Goal: Obtain resource: Download file/media

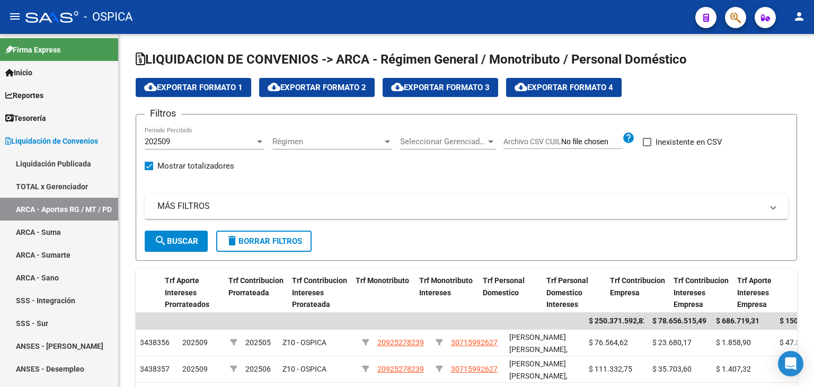
scroll to position [0, 551]
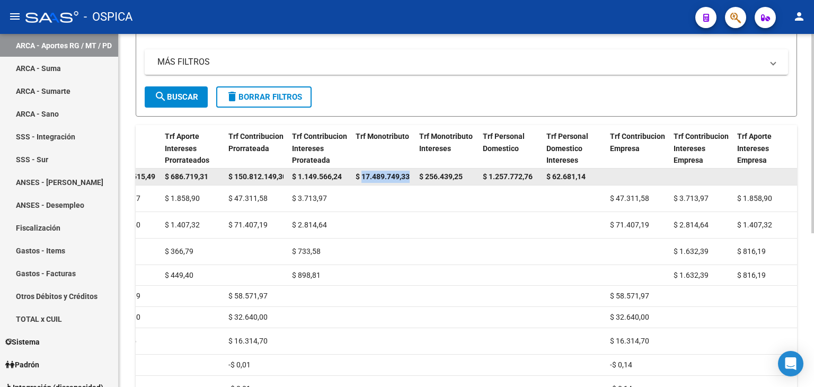
drag, startPoint x: 361, startPoint y: 173, endPoint x: 411, endPoint y: 173, distance: 50.4
click at [411, 173] on datatable-body-cell "$ 17.489.749,33" at bounding box center [384, 177] width 64 height 16
copy span "17.489.749,33"
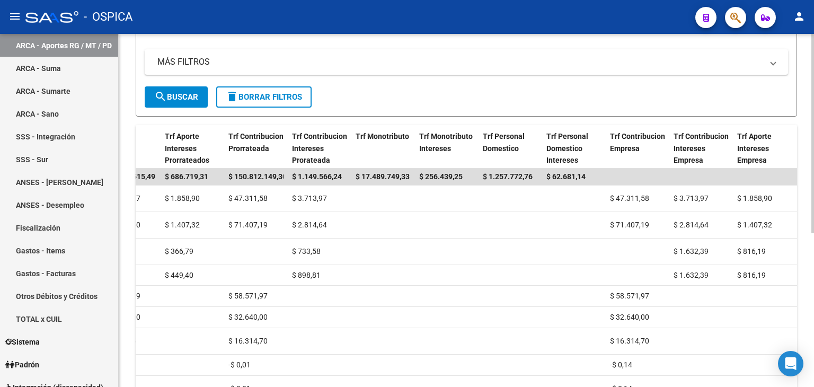
click at [808, 54] on div "LIQUIDACION DE CONVENIOS -> ARCA - Régimen General / Monotributo / Personal Dom…" at bounding box center [467, 191] width 696 height 603
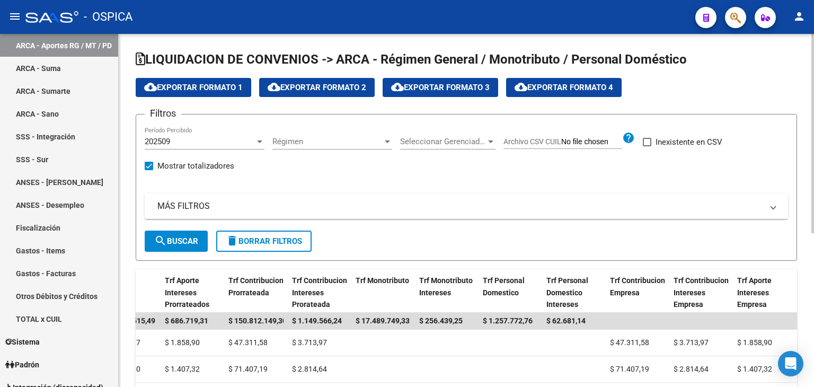
click at [814, 52] on div at bounding box center [813, 210] width 3 height 353
click at [391, 141] on div at bounding box center [388, 141] width 10 height 8
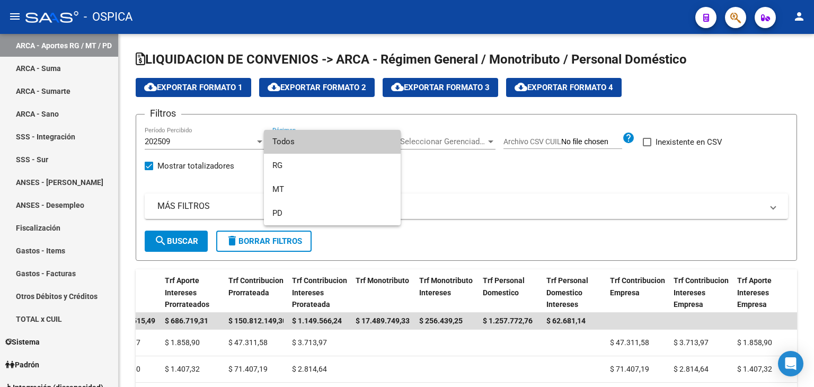
click at [486, 140] on div at bounding box center [407, 193] width 814 height 387
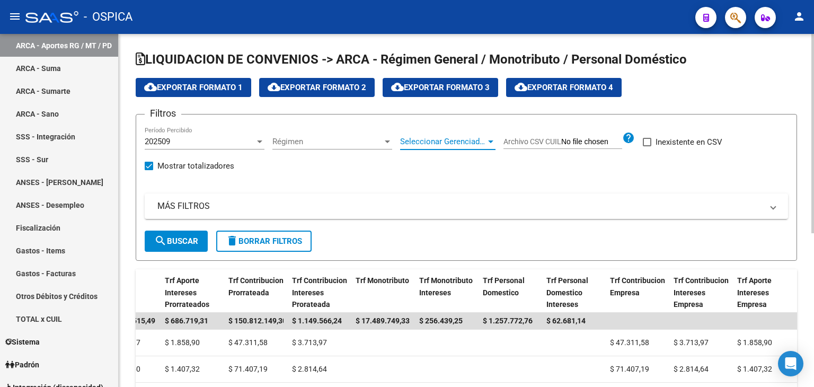
click at [492, 142] on div at bounding box center [490, 142] width 5 height 3
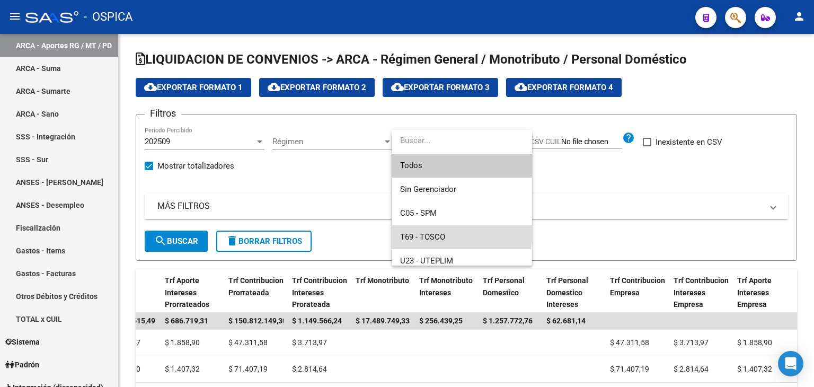
click at [418, 230] on span "T69 - TOSCO" at bounding box center [462, 237] width 124 height 24
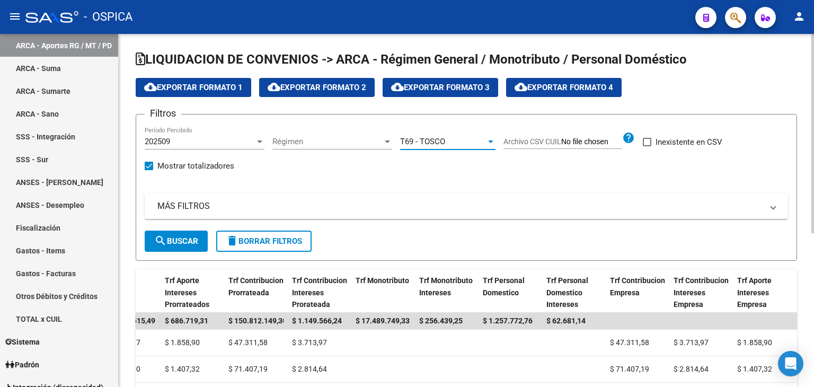
click at [178, 246] on button "search Buscar" at bounding box center [176, 241] width 63 height 21
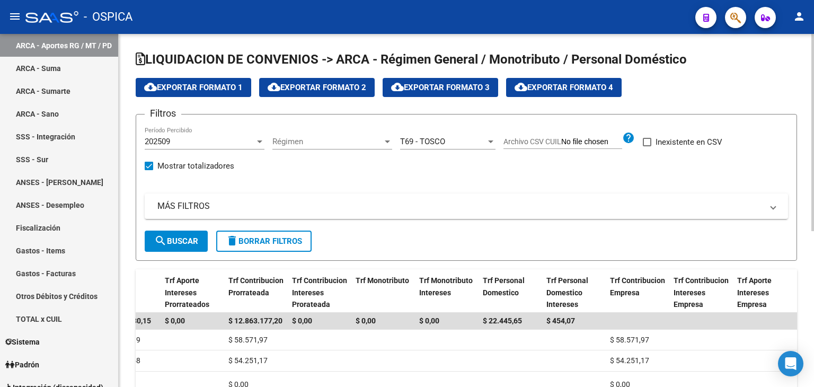
scroll to position [279, 0]
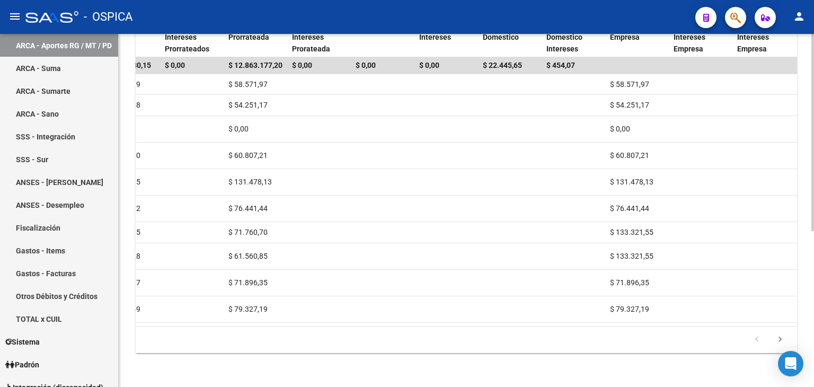
click at [814, 343] on div at bounding box center [813, 210] width 3 height 353
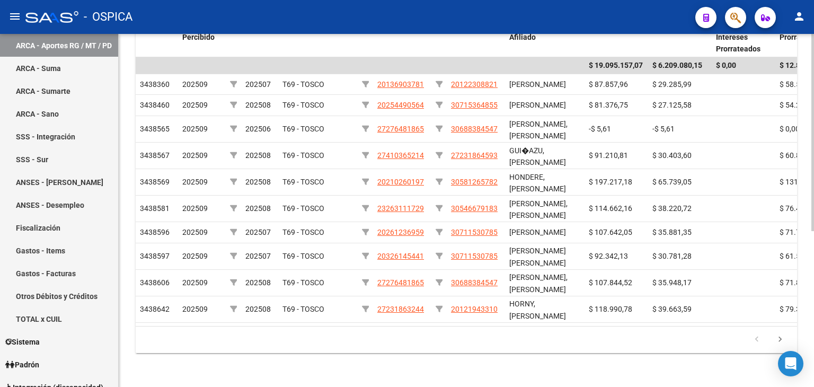
scroll to position [0, 0]
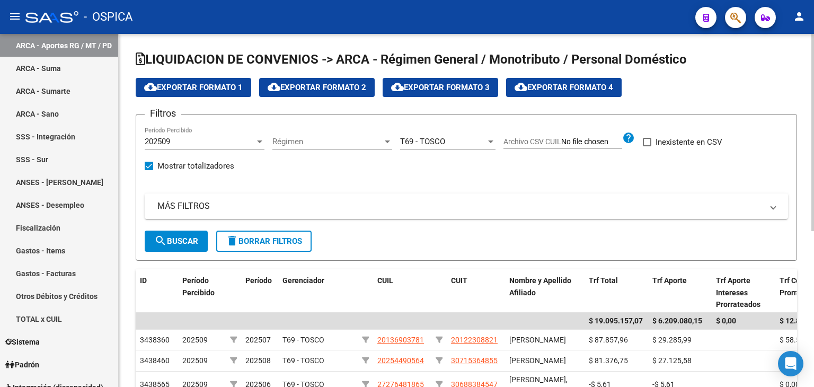
click at [814, 56] on div at bounding box center [813, 210] width 3 height 353
click at [216, 83] on span "cloud_download Exportar Formato 1" at bounding box center [193, 88] width 99 height 10
click at [193, 84] on span "cloud_download Exportar Formato 1" at bounding box center [193, 88] width 99 height 10
click at [492, 143] on div at bounding box center [491, 141] width 10 height 8
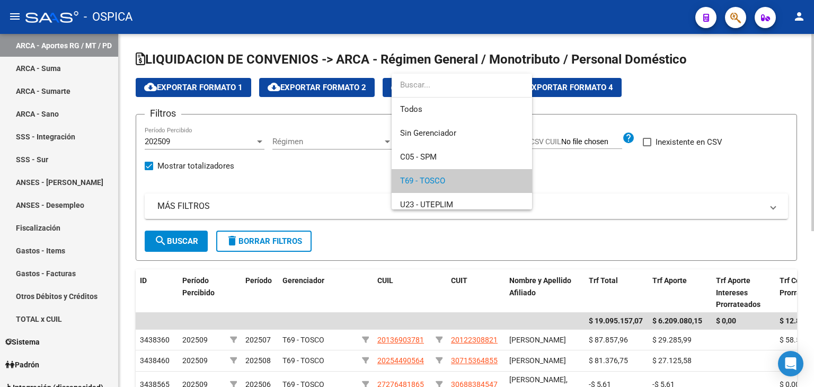
scroll to position [39, 0]
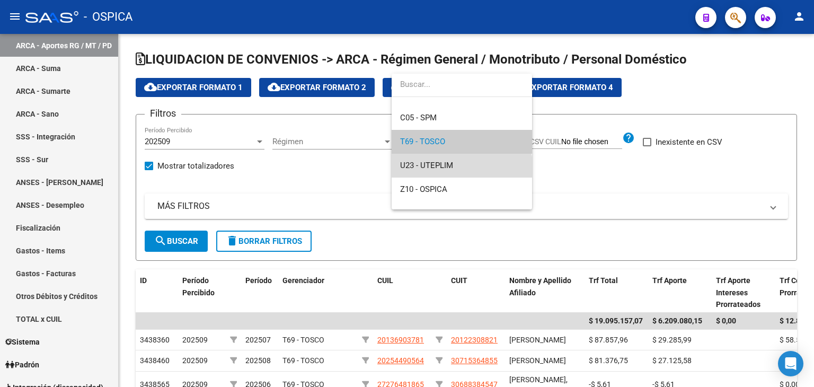
click at [458, 172] on span "U23 - UTEPLIM" at bounding box center [462, 166] width 124 height 24
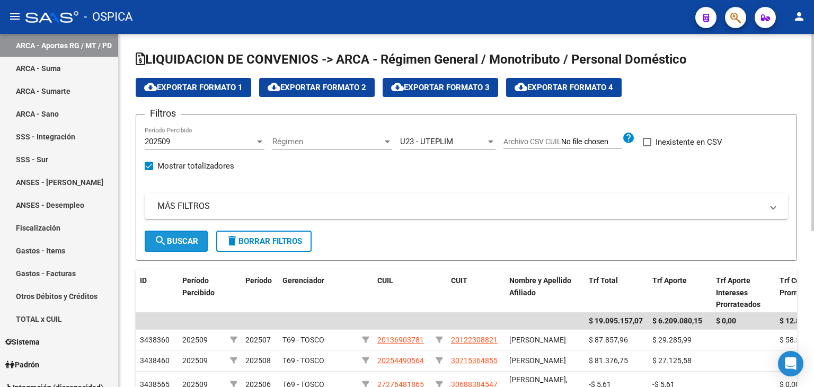
click at [190, 238] on span "search Buscar" at bounding box center [176, 241] width 44 height 10
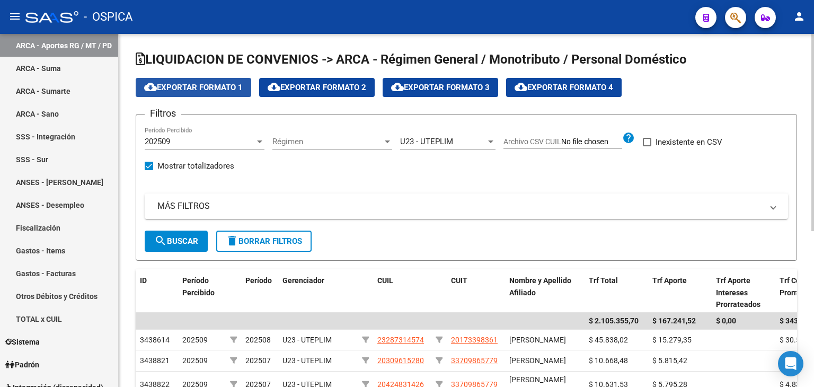
click at [211, 87] on span "cloud_download Exportar Formato 1" at bounding box center [193, 88] width 99 height 10
click at [218, 84] on span "cloud_download Exportar Formato 1" at bounding box center [193, 88] width 99 height 10
click at [488, 141] on div at bounding box center [490, 142] width 5 height 3
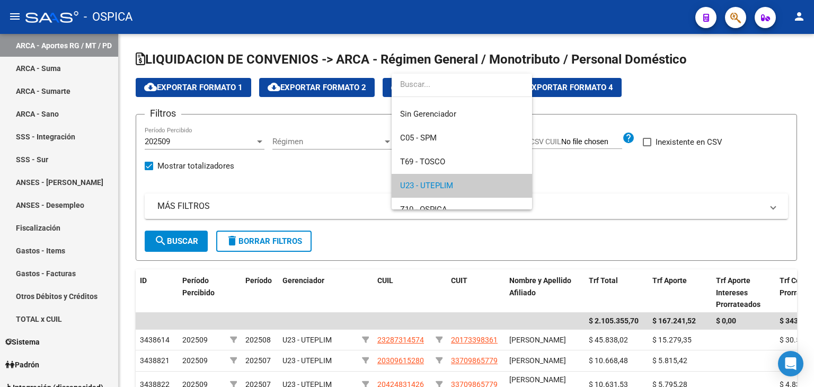
scroll to position [0, 0]
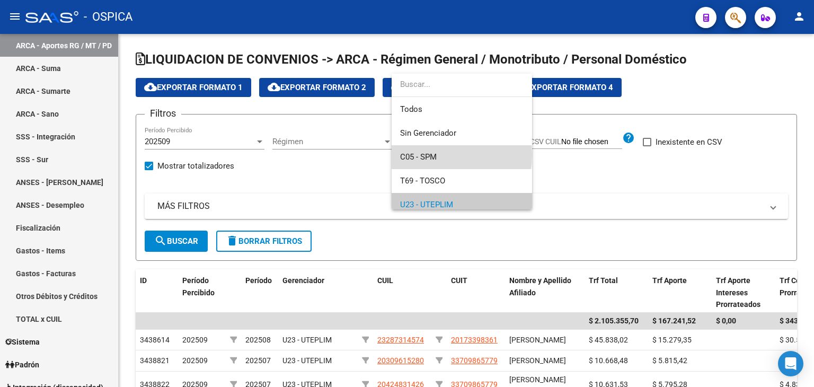
click at [442, 155] on span "C05 - SPM" at bounding box center [462, 157] width 124 height 24
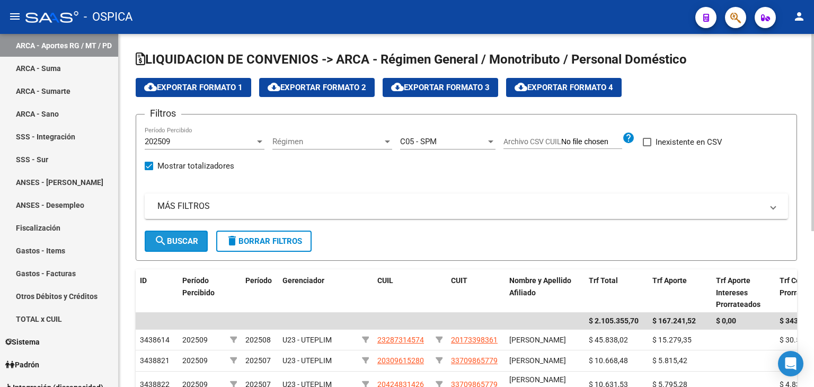
click at [195, 244] on span "search Buscar" at bounding box center [176, 241] width 44 height 10
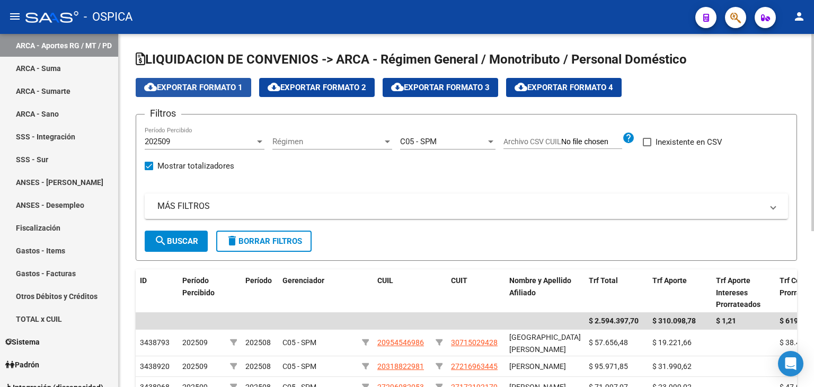
click at [218, 85] on span "cloud_download Exportar Formato 1" at bounding box center [193, 88] width 99 height 10
